Goal: Task Accomplishment & Management: Manage account settings

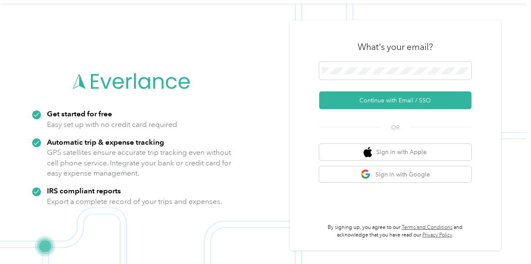
scroll to position [27, 0]
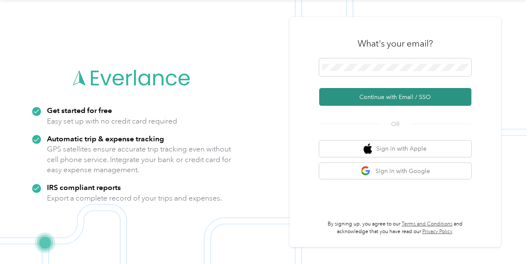
click at [396, 99] on button "Continue with Email / SSO" at bounding box center [395, 97] width 152 height 18
click at [389, 96] on button "Continue with Email / SSO" at bounding box center [395, 97] width 152 height 18
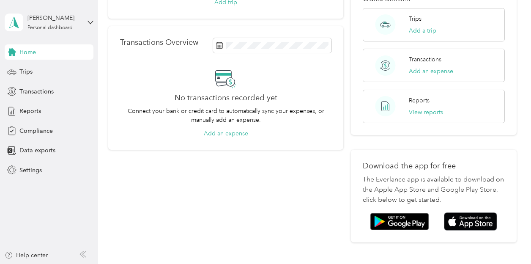
scroll to position [120, 0]
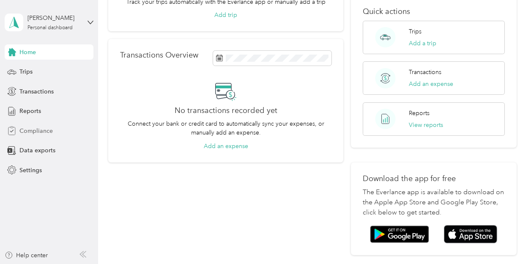
click at [39, 129] on span "Compliance" at bounding box center [35, 130] width 33 height 9
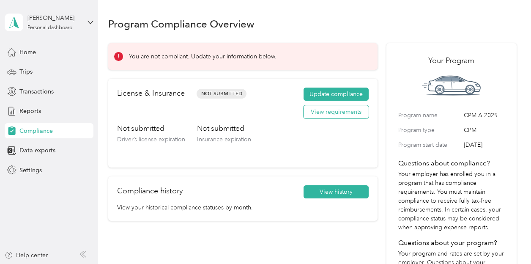
click at [320, 111] on button "View requirements" at bounding box center [336, 112] width 65 height 14
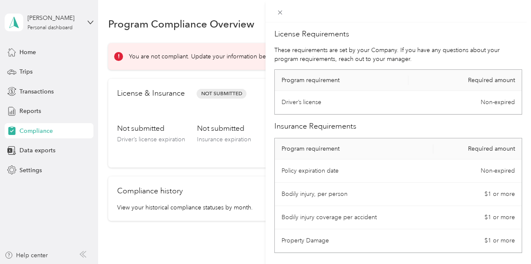
click at [32, 109] on div "License Requirements These requirements are set by your Company. If you have an…" at bounding box center [265, 132] width 531 height 264
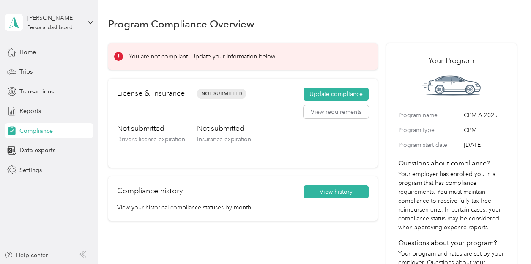
click at [32, 109] on span "Reports" at bounding box center [30, 111] width 22 height 9
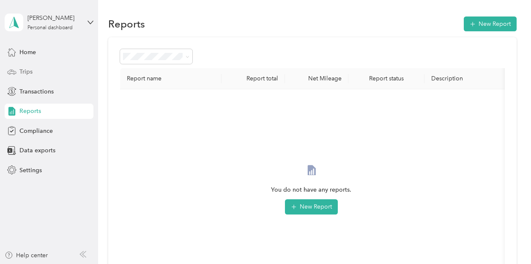
click at [30, 71] on span "Trips" at bounding box center [25, 71] width 13 height 9
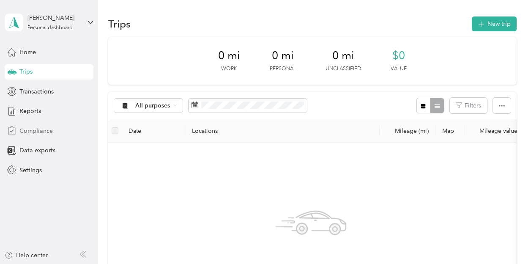
click at [41, 131] on span "Compliance" at bounding box center [35, 130] width 33 height 9
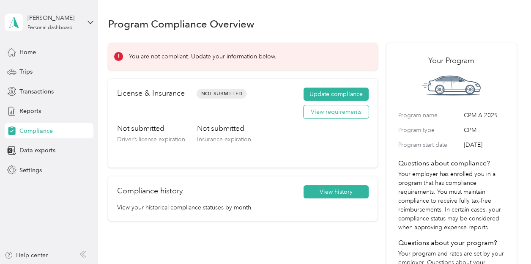
click at [325, 113] on button "View requirements" at bounding box center [336, 112] width 65 height 14
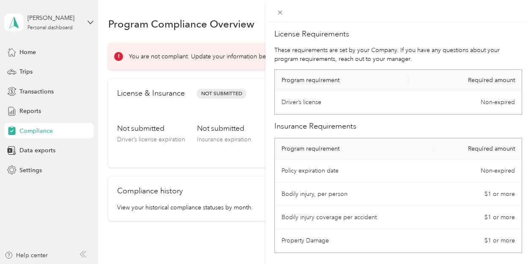
click at [38, 131] on div "License Requirements These requirements are set by your Company. If you have an…" at bounding box center [265, 132] width 531 height 264
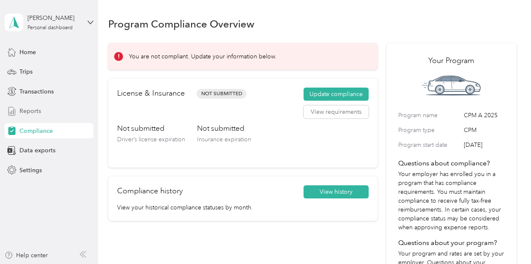
click at [27, 112] on span "Reports" at bounding box center [30, 111] width 22 height 9
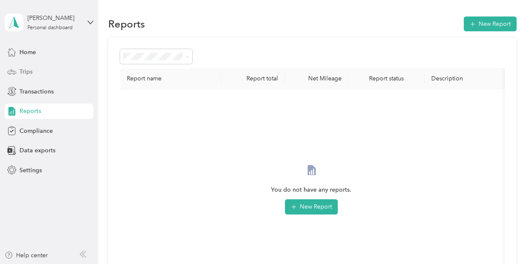
click at [28, 70] on span "Trips" at bounding box center [25, 71] width 13 height 9
